Goal: Check status

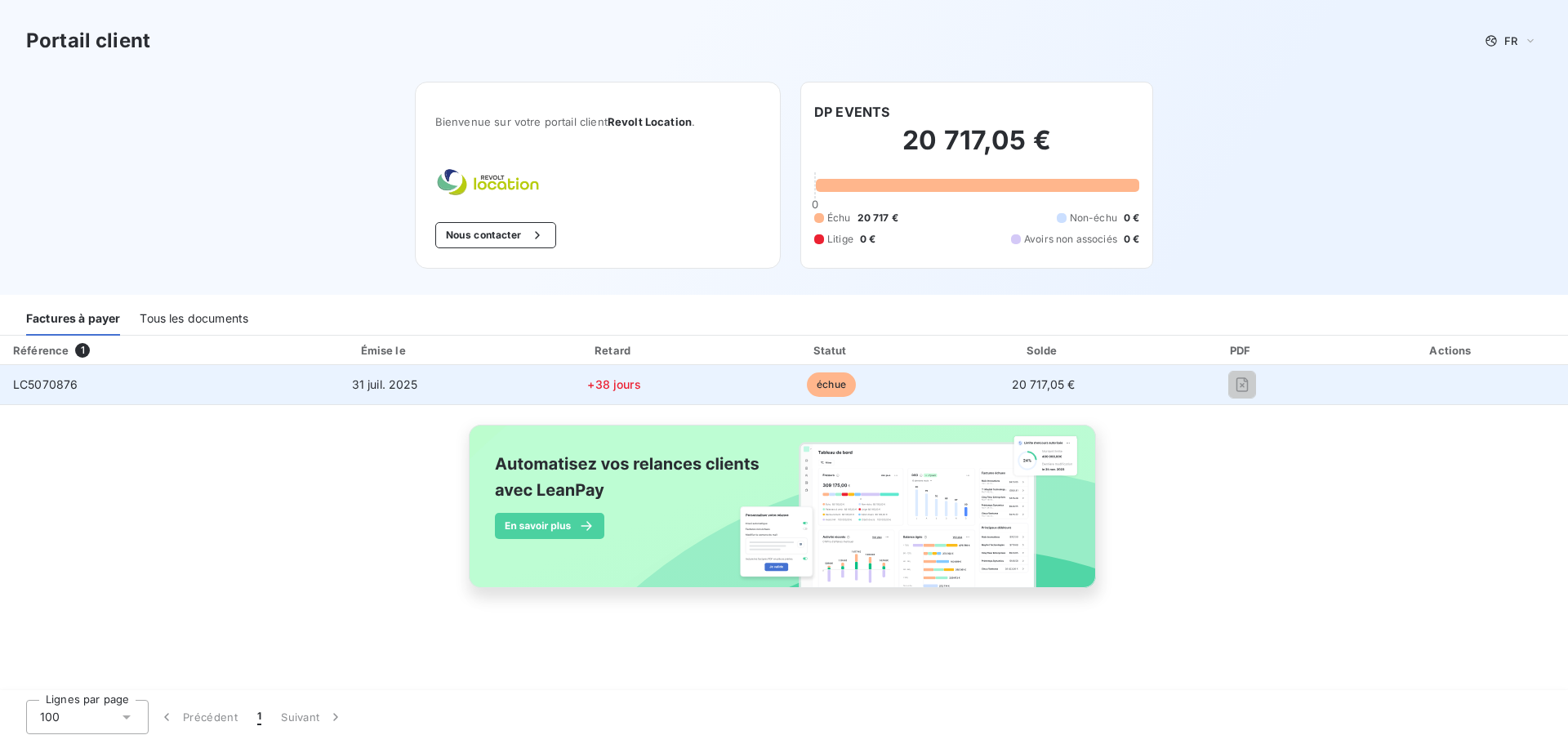
click at [99, 380] on td "LC5070876" at bounding box center [132, 385] width 265 height 39
click at [386, 387] on span "31 juil. 2025" at bounding box center [385, 384] width 66 height 14
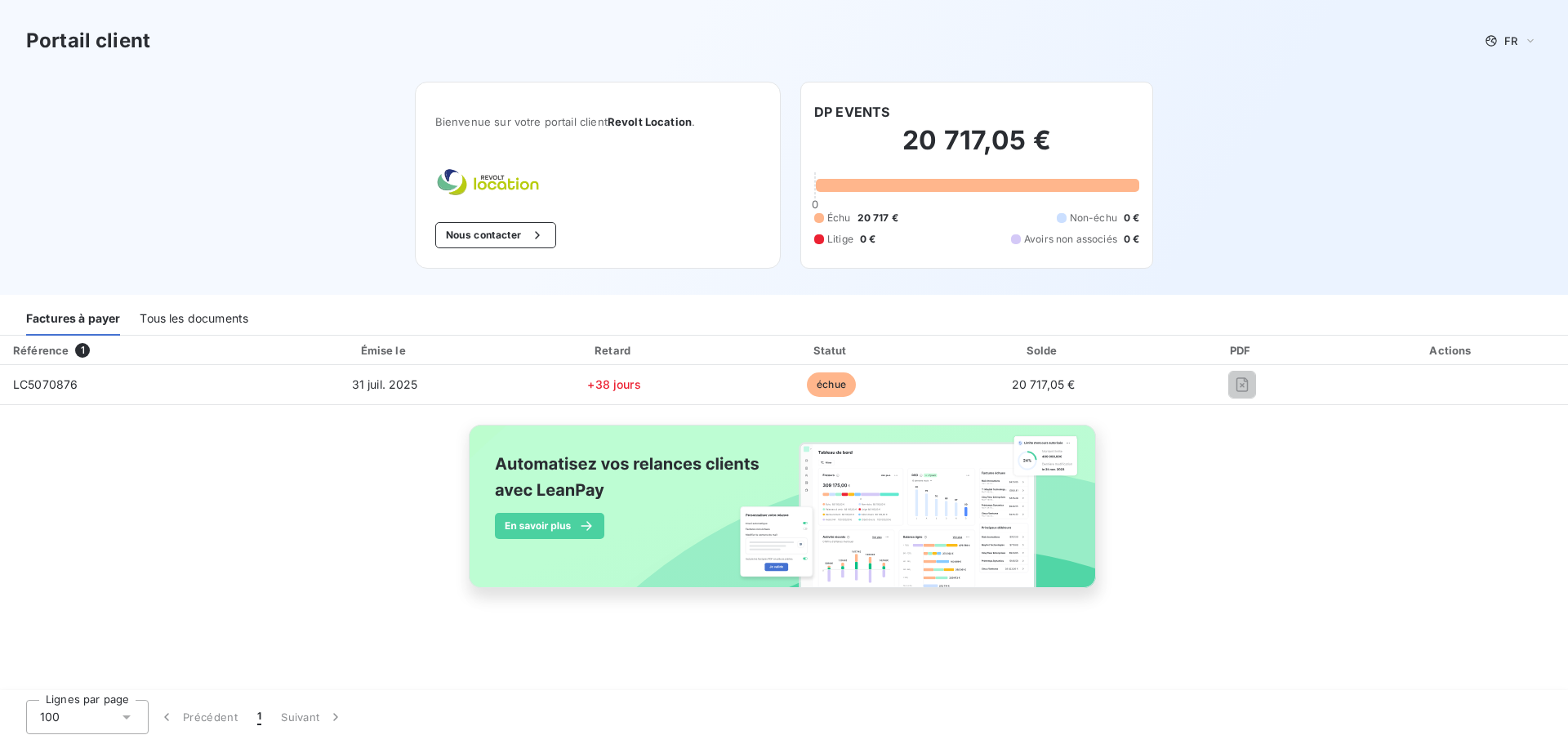
click at [223, 320] on div "Tous les documents" at bounding box center [194, 318] width 109 height 35
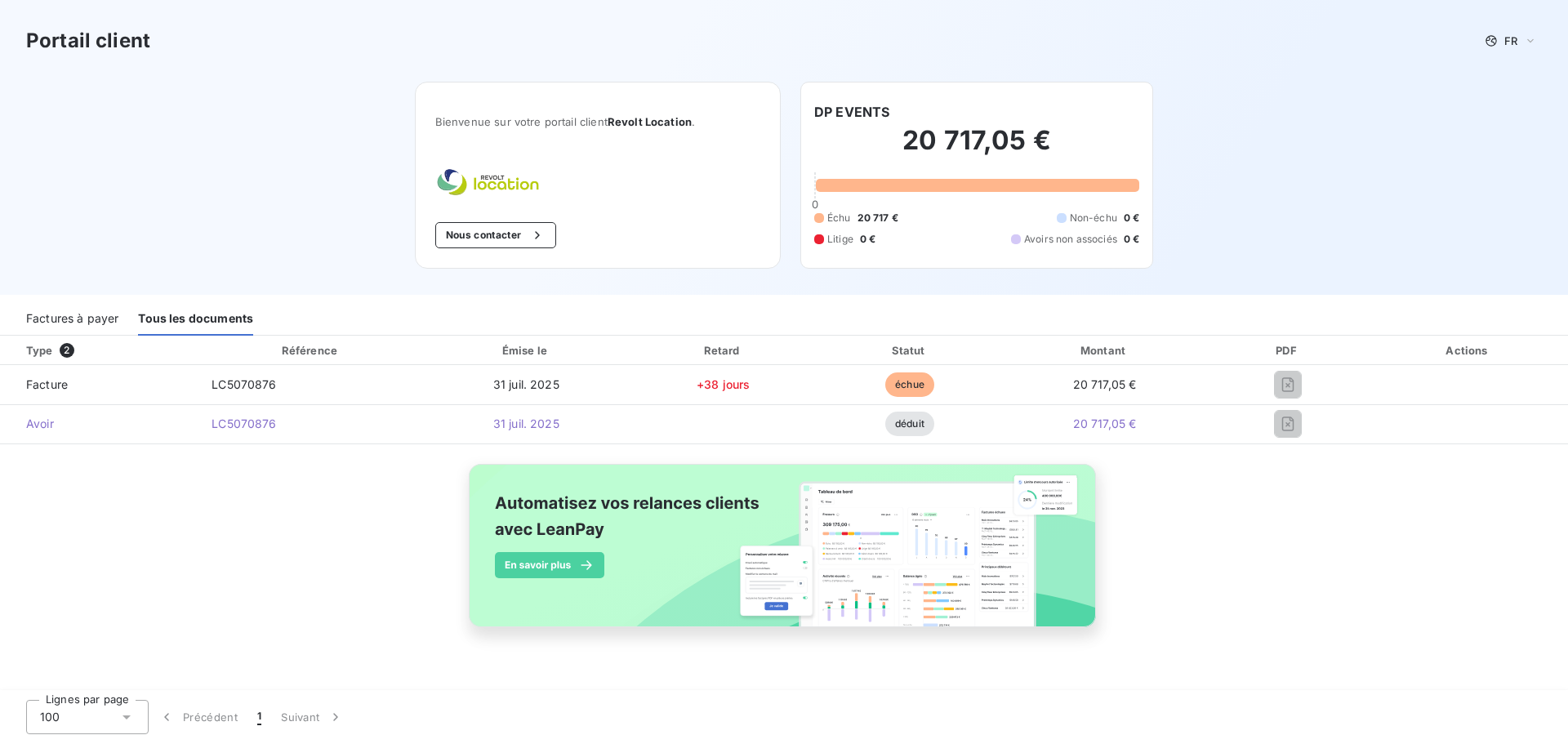
click at [74, 315] on div "Factures à payer" at bounding box center [72, 318] width 93 height 35
